Goal: Task Accomplishment & Management: Use online tool/utility

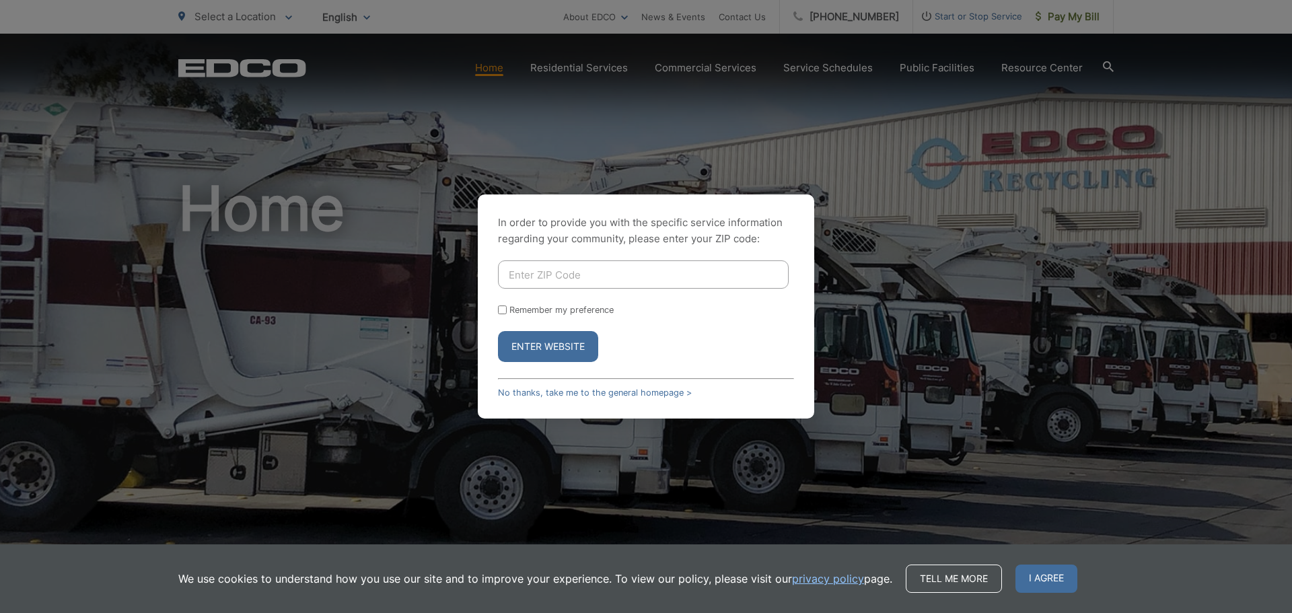
click at [549, 266] on input "Enter ZIP Code" at bounding box center [643, 274] width 291 height 28
type input "92040"
click at [503, 310] on input "Remember my preference" at bounding box center [502, 309] width 9 height 9
checkbox input "true"
click at [545, 342] on button "Enter Website" at bounding box center [548, 346] width 100 height 31
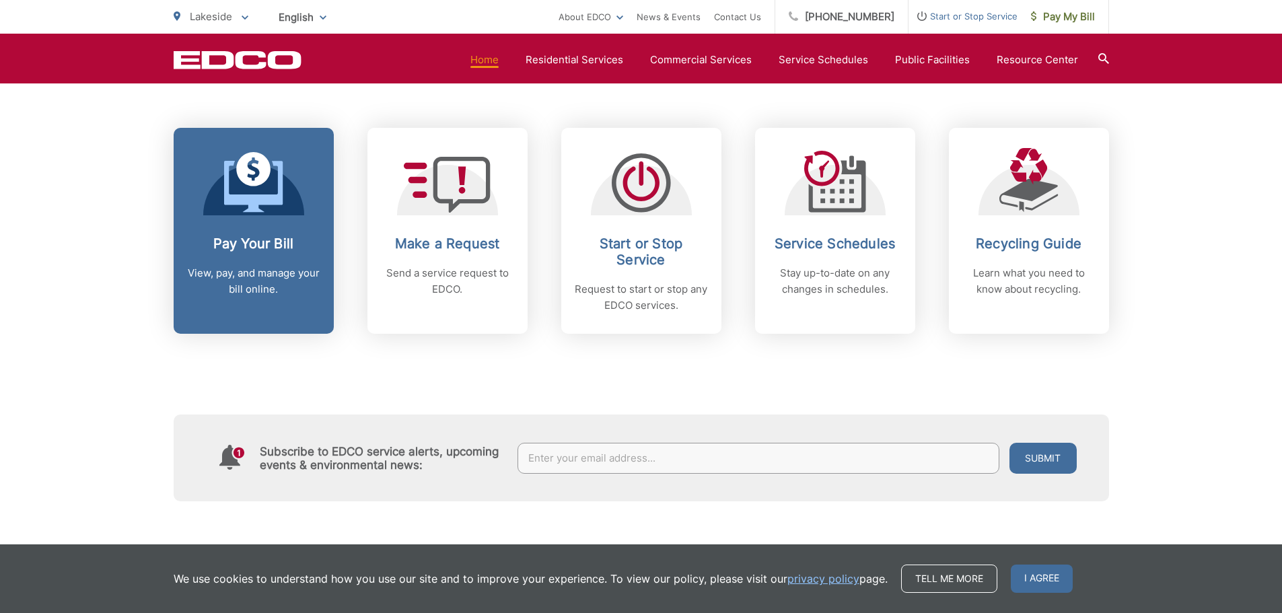
scroll to position [538, 0]
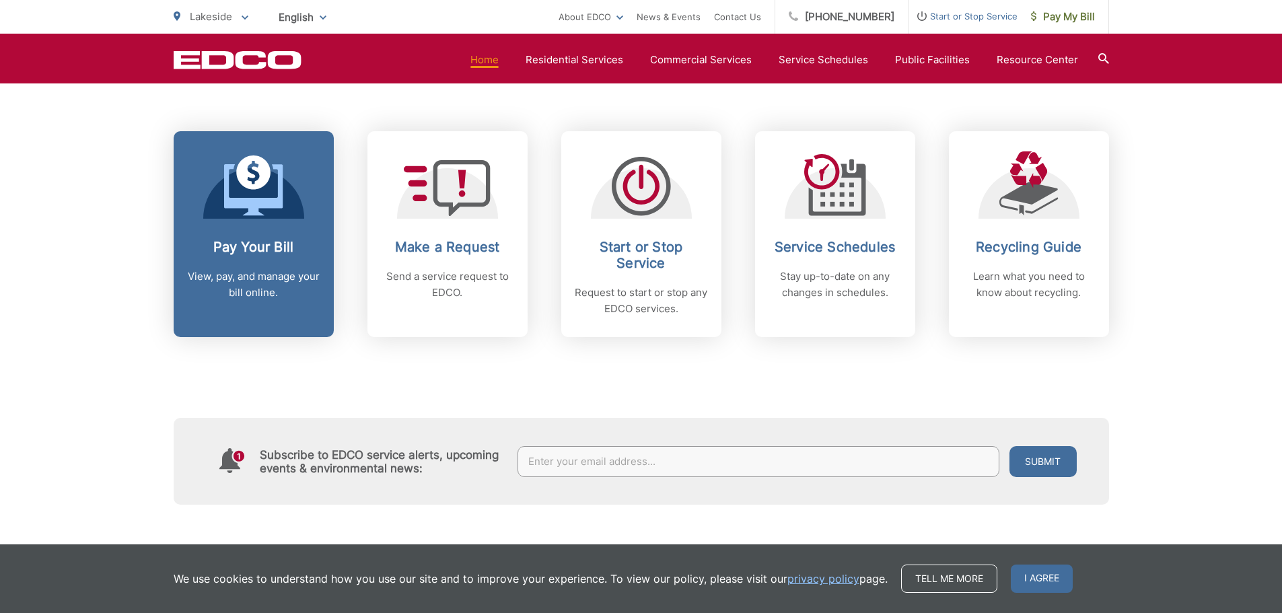
click at [242, 274] on p "View, pay, and manage your bill online." at bounding box center [253, 284] width 133 height 32
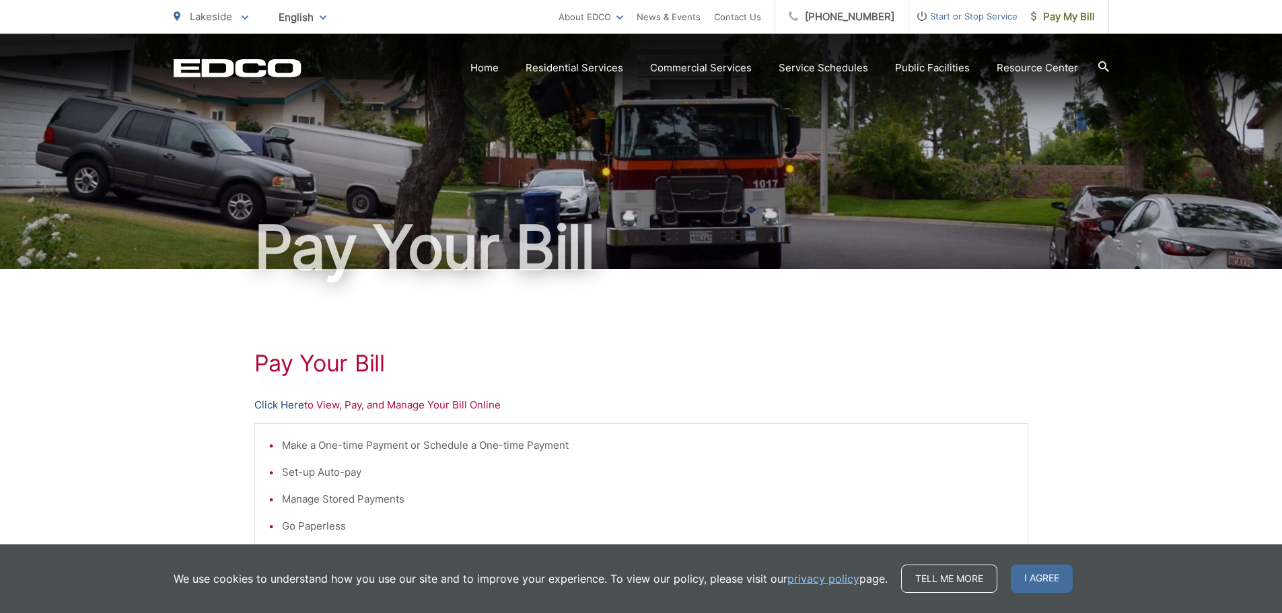
click at [283, 406] on link "Click Here" at bounding box center [279, 405] width 50 height 16
